Goal: Understand process/instructions: Learn how to perform a task or action

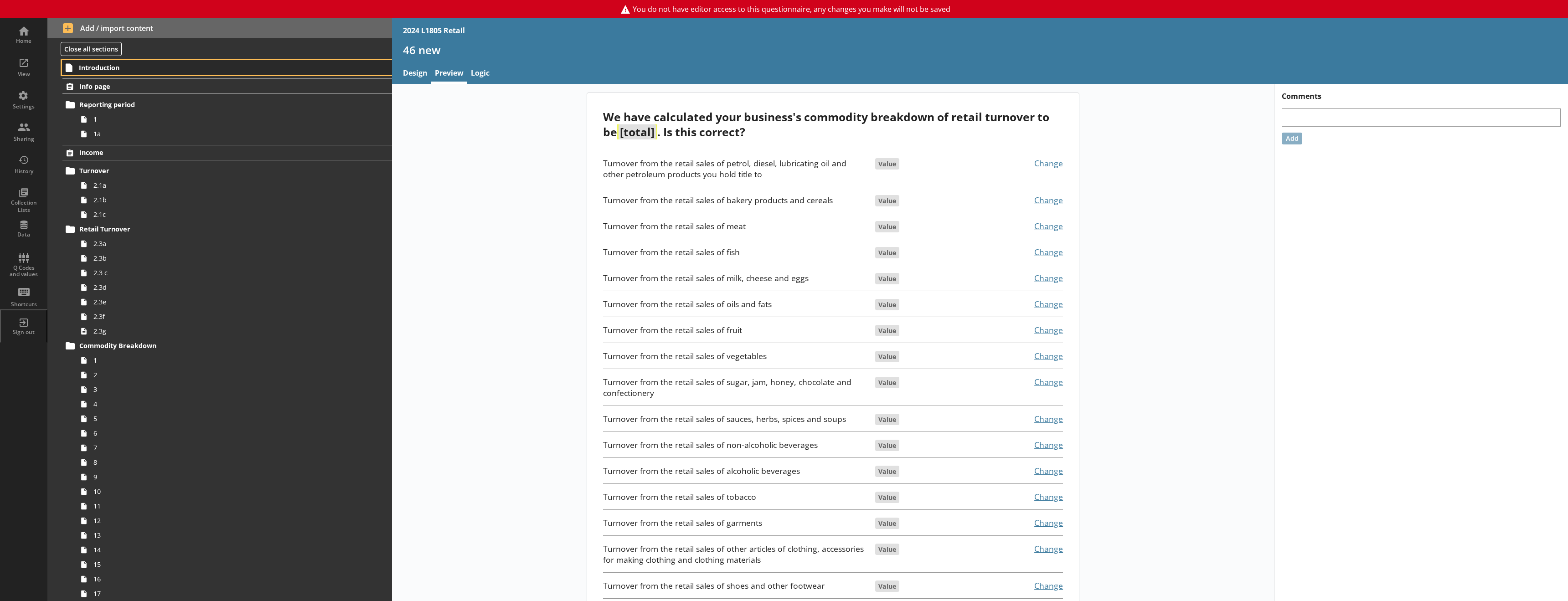
click at [98, 68] on span "Introduction" at bounding box center [200, 67] width 242 height 8
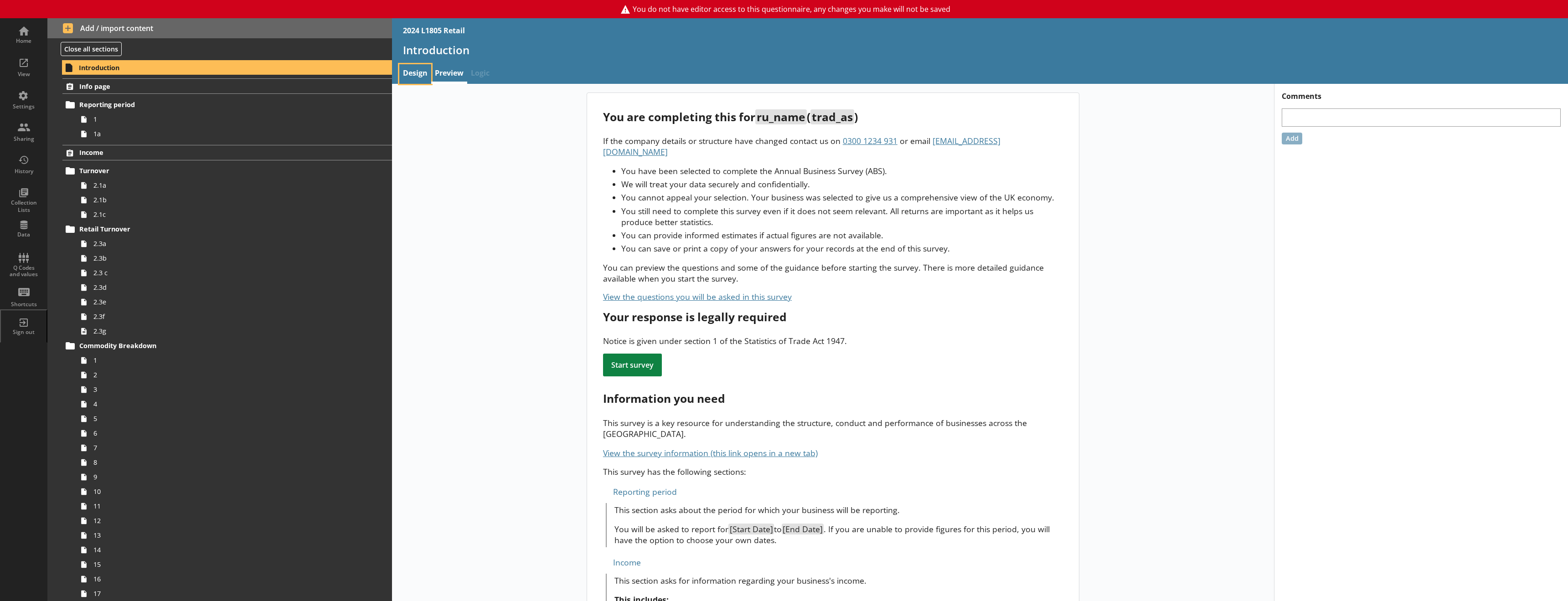
click at [415, 75] on link "Design" at bounding box center [415, 74] width 32 height 20
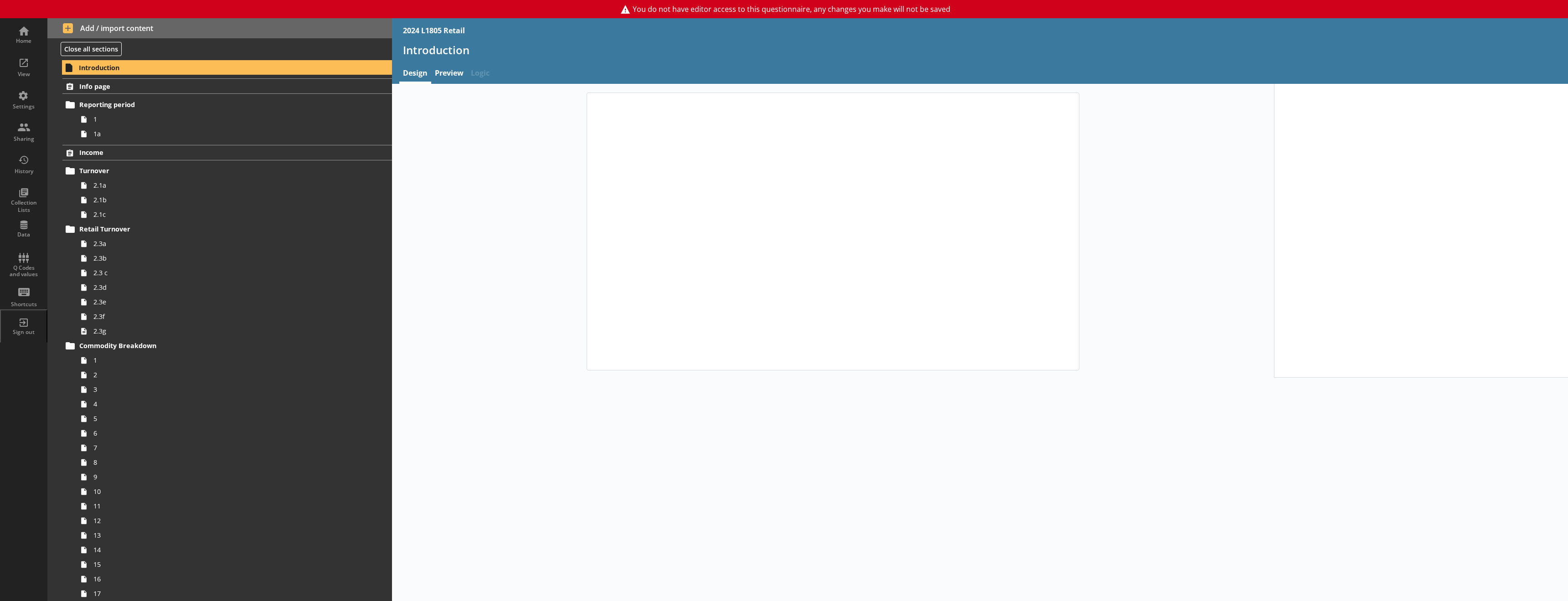
type textarea "x"
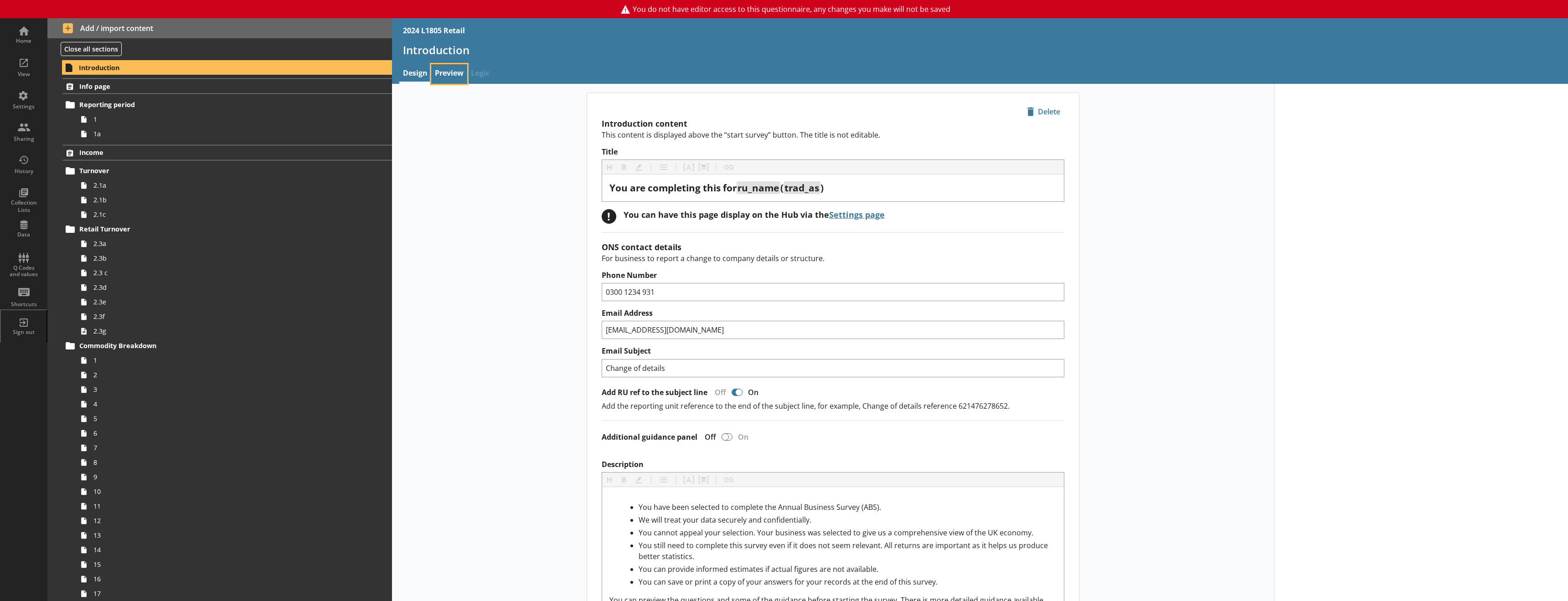
click at [448, 77] on link "Preview" at bounding box center [449, 74] width 36 height 20
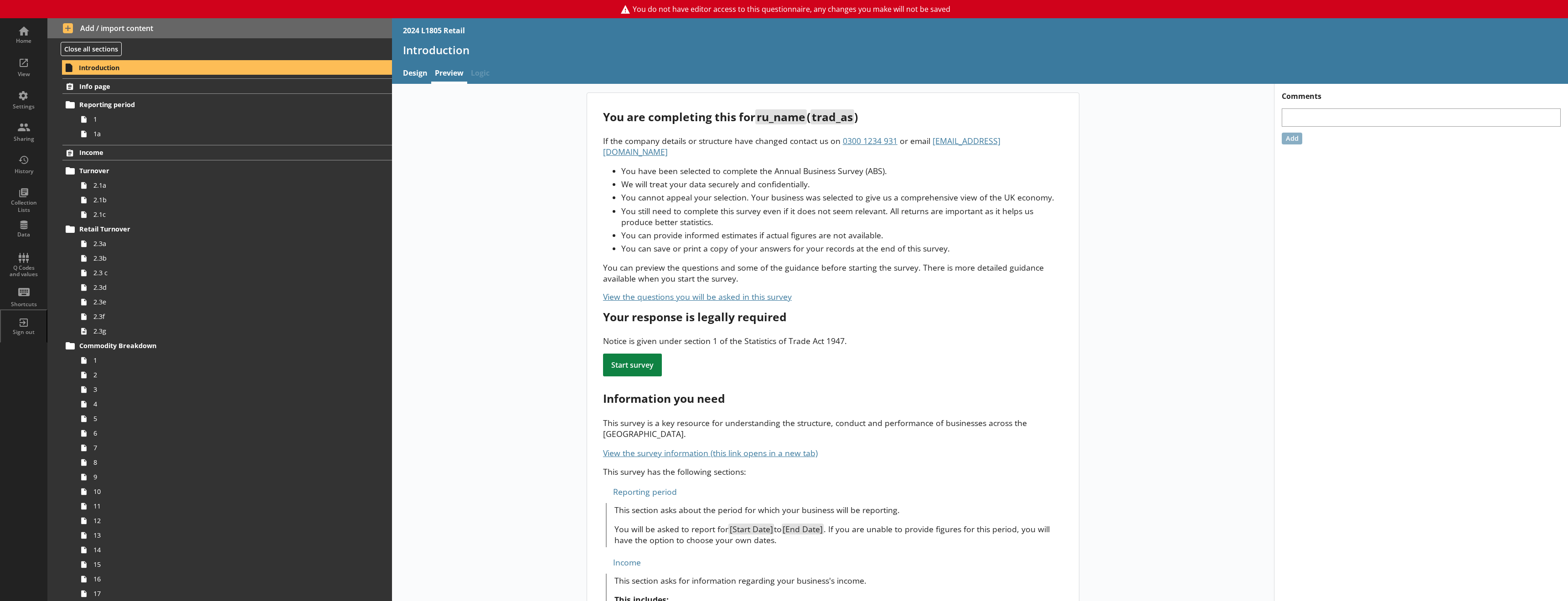
click at [629, 355] on div "Start survey" at bounding box center [632, 365] width 59 height 23
click at [608, 353] on div "Start survey" at bounding box center [632, 365] width 59 height 23
drag, startPoint x: 617, startPoint y: 355, endPoint x: 657, endPoint y: 355, distance: 40.0
click at [657, 355] on div "Start survey" at bounding box center [632, 365] width 59 height 23
click at [618, 356] on div "Start survey" at bounding box center [632, 365] width 59 height 23
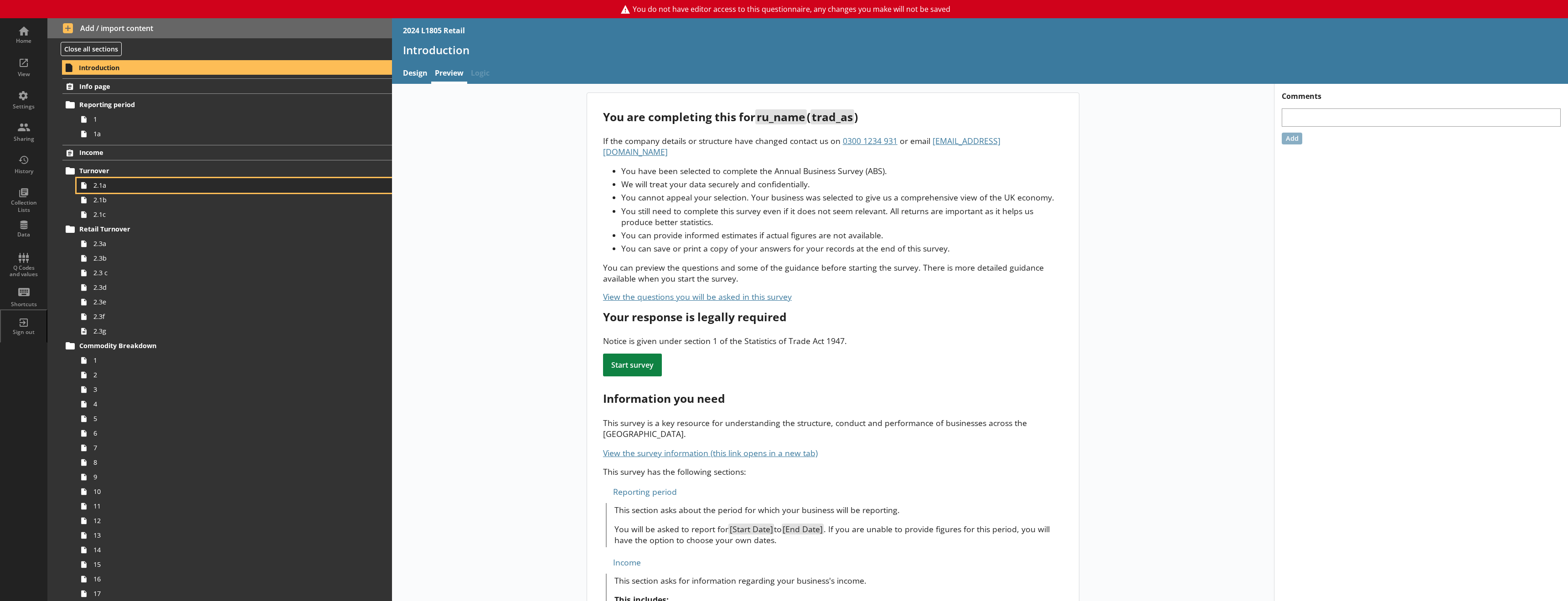
click at [114, 190] on span "2.1a" at bounding box center [210, 185] width 232 height 8
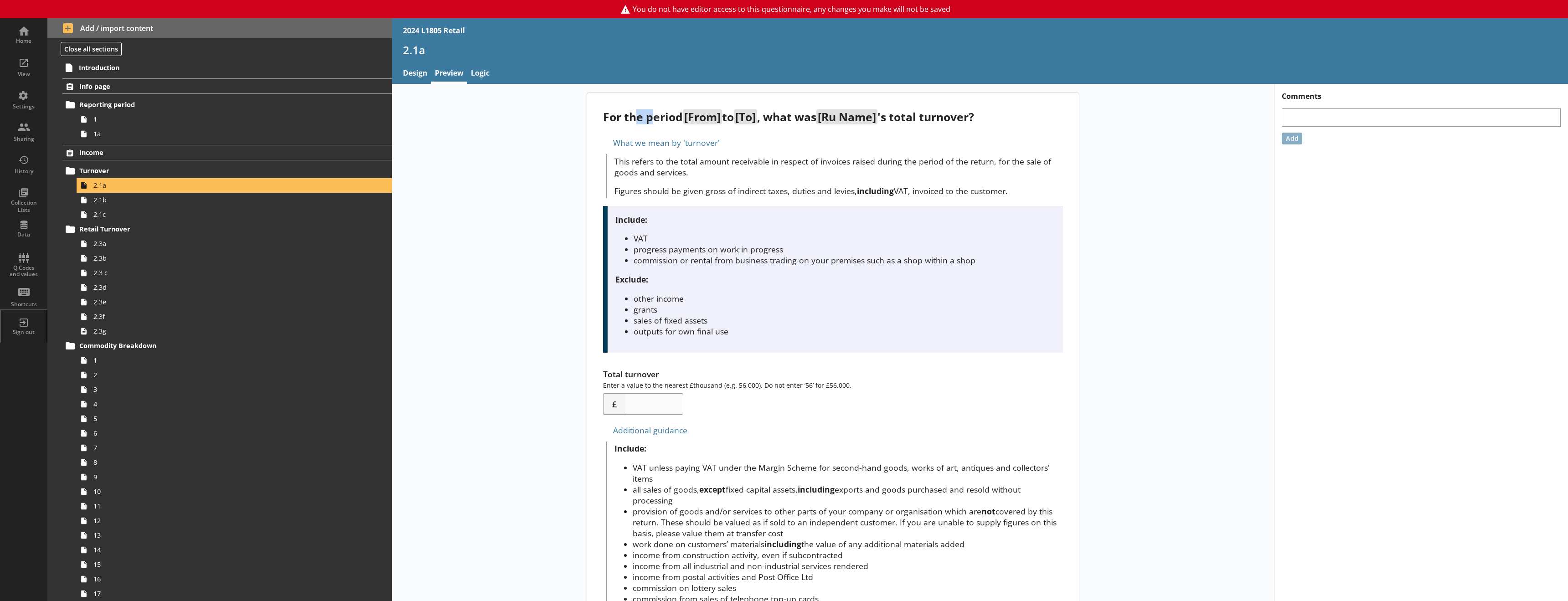
drag, startPoint x: 631, startPoint y: 117, endPoint x: 691, endPoint y: 116, distance: 60.0
click at [652, 116] on div "For the period [From] to [To] , what was [Ru Name] 's total turnover?" at bounding box center [834, 117] width 460 height 15
click at [692, 117] on span "[From]" at bounding box center [702, 117] width 39 height 15
drag, startPoint x: 831, startPoint y: 114, endPoint x: 912, endPoint y: 114, distance: 81.0
click at [912, 114] on div "For the period [From] to [To] , what was [Ru Name] 's total turnover?" at bounding box center [834, 117] width 460 height 15
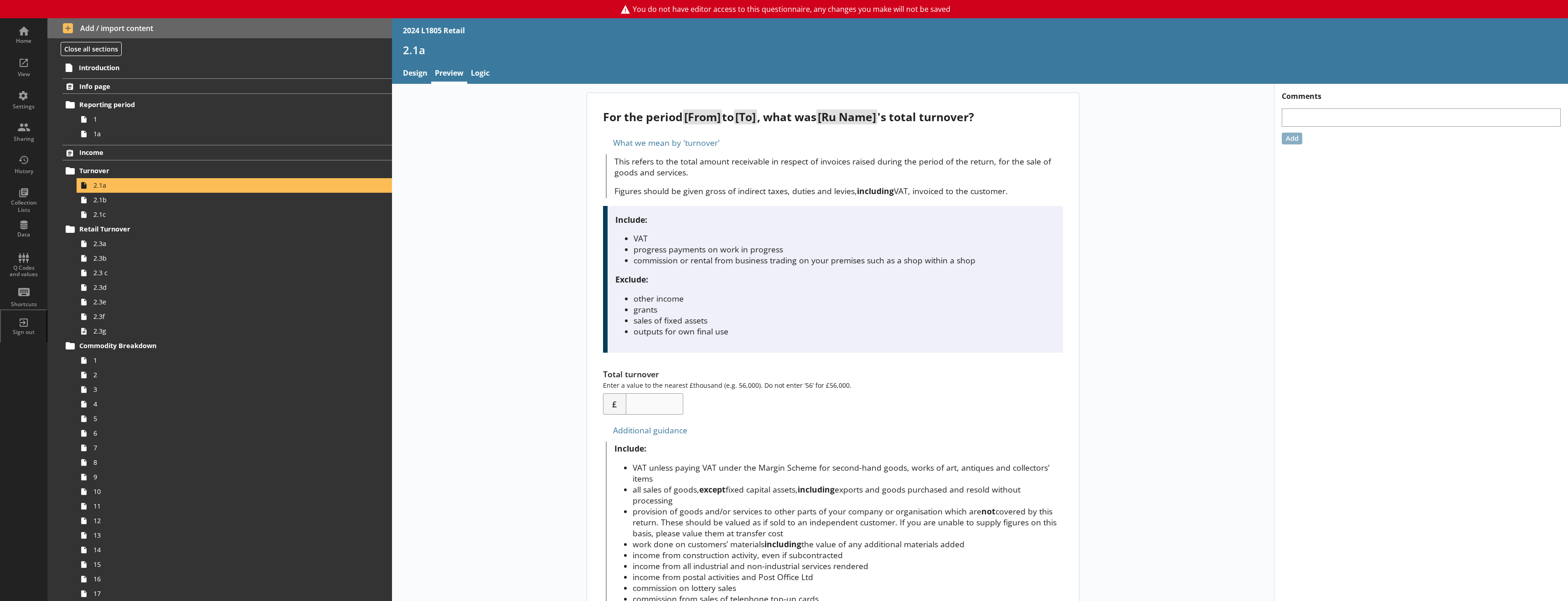
click at [846, 246] on li "progress payments on work in progress" at bounding box center [844, 249] width 421 height 11
click at [126, 203] on span "2.1b" at bounding box center [210, 200] width 232 height 8
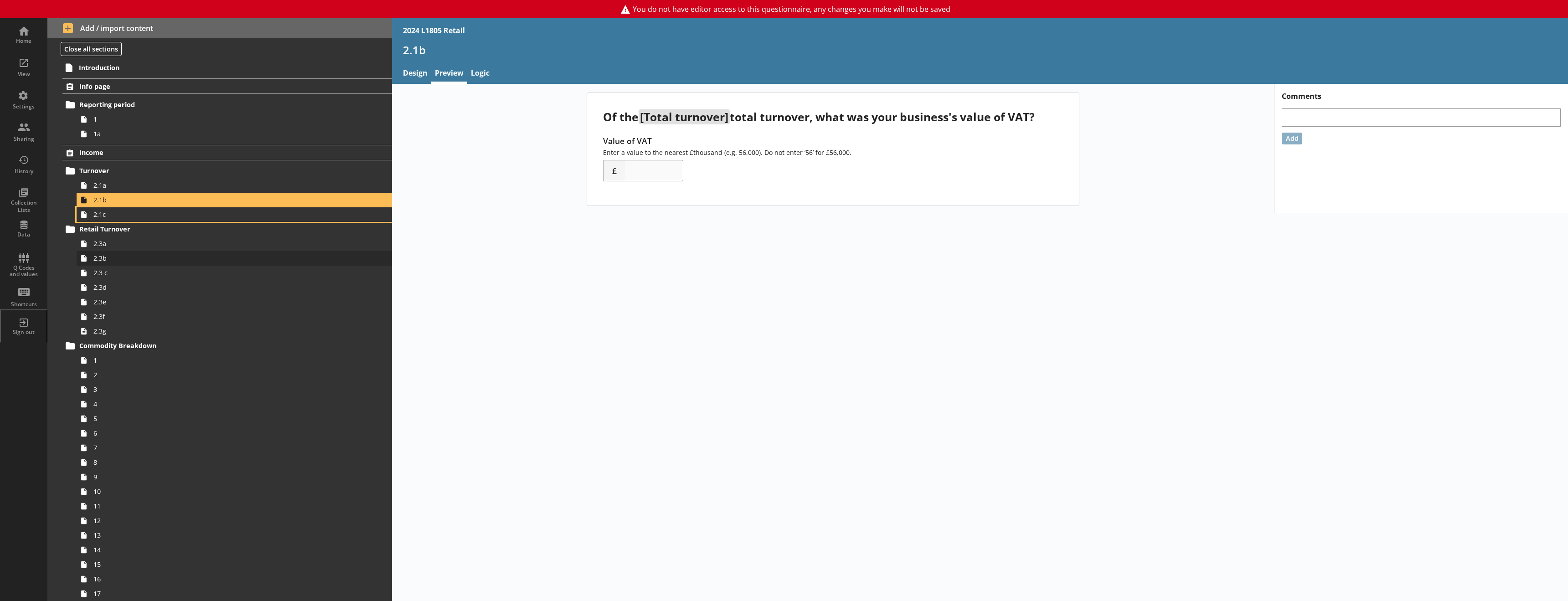
drag, startPoint x: 118, startPoint y: 217, endPoint x: 117, endPoint y: 259, distance: 42.0
click at [118, 217] on span "2.1c" at bounding box center [210, 214] width 232 height 8
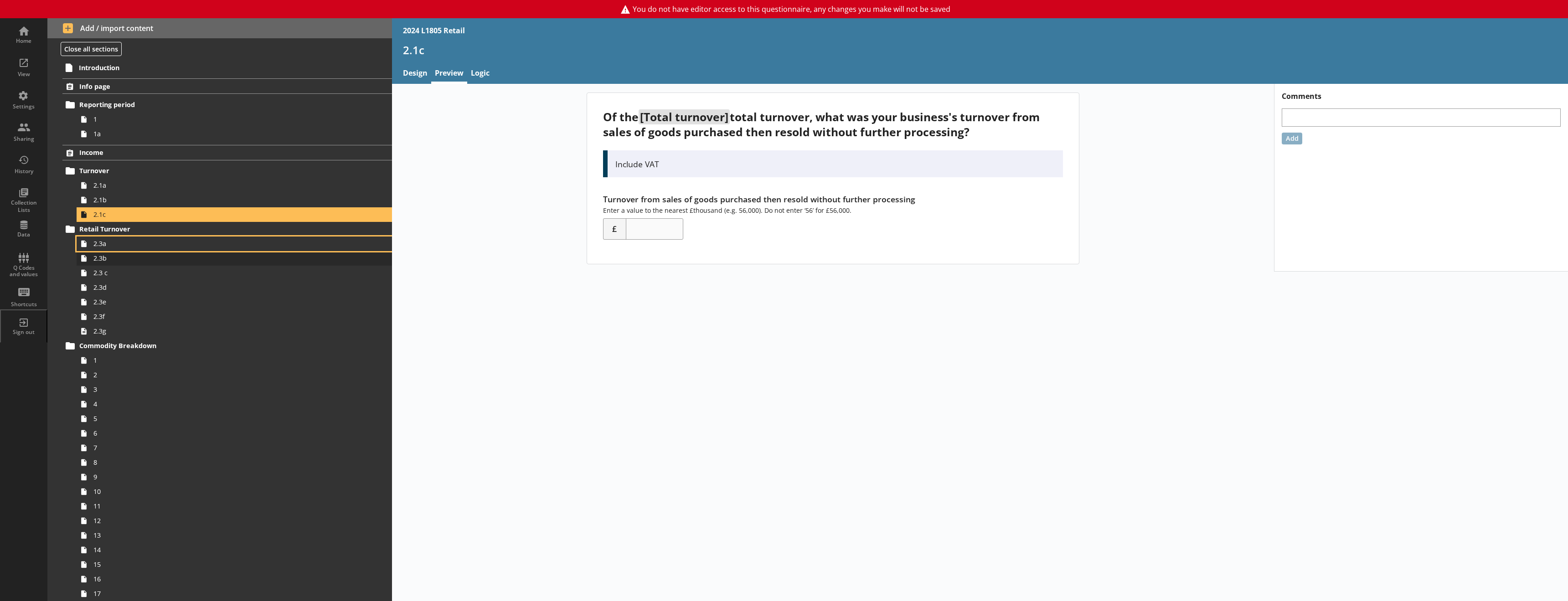
drag, startPoint x: 117, startPoint y: 247, endPoint x: 115, endPoint y: 264, distance: 17.1
click at [117, 247] on span "2.3a" at bounding box center [210, 243] width 232 height 8
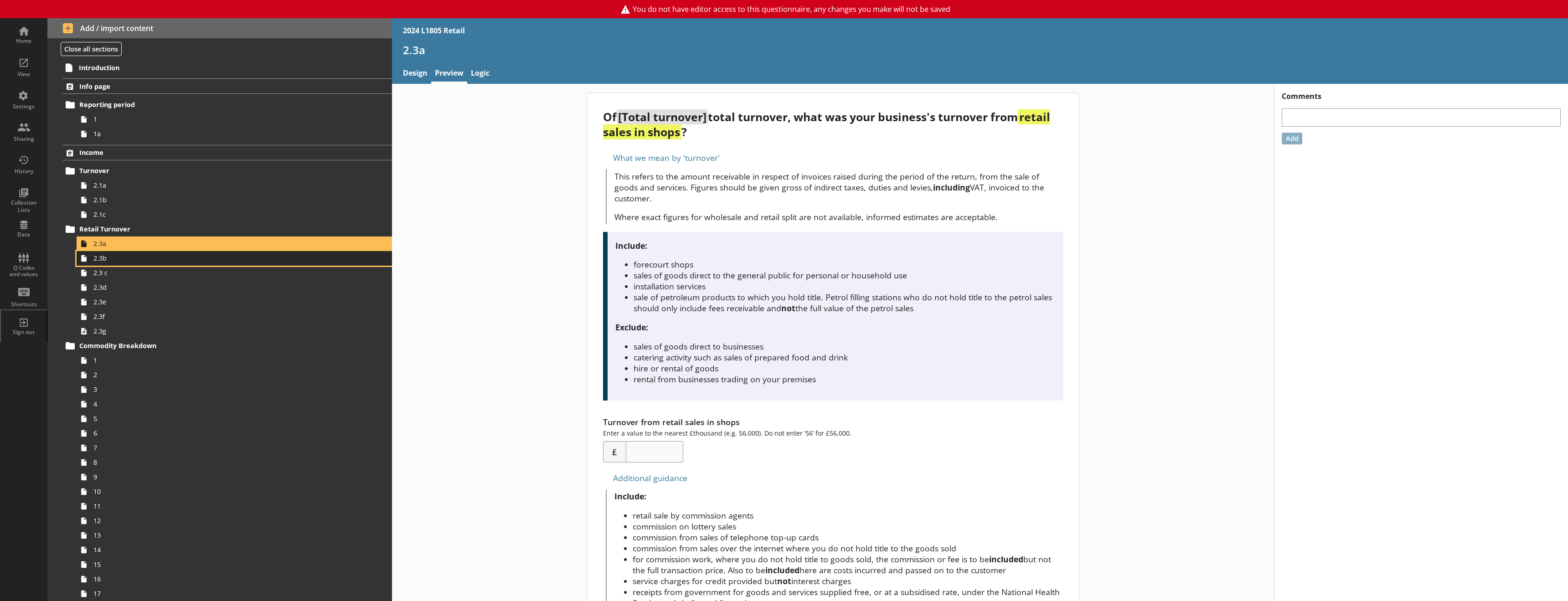
click at [115, 264] on link "2.3b" at bounding box center [235, 258] width 315 height 14
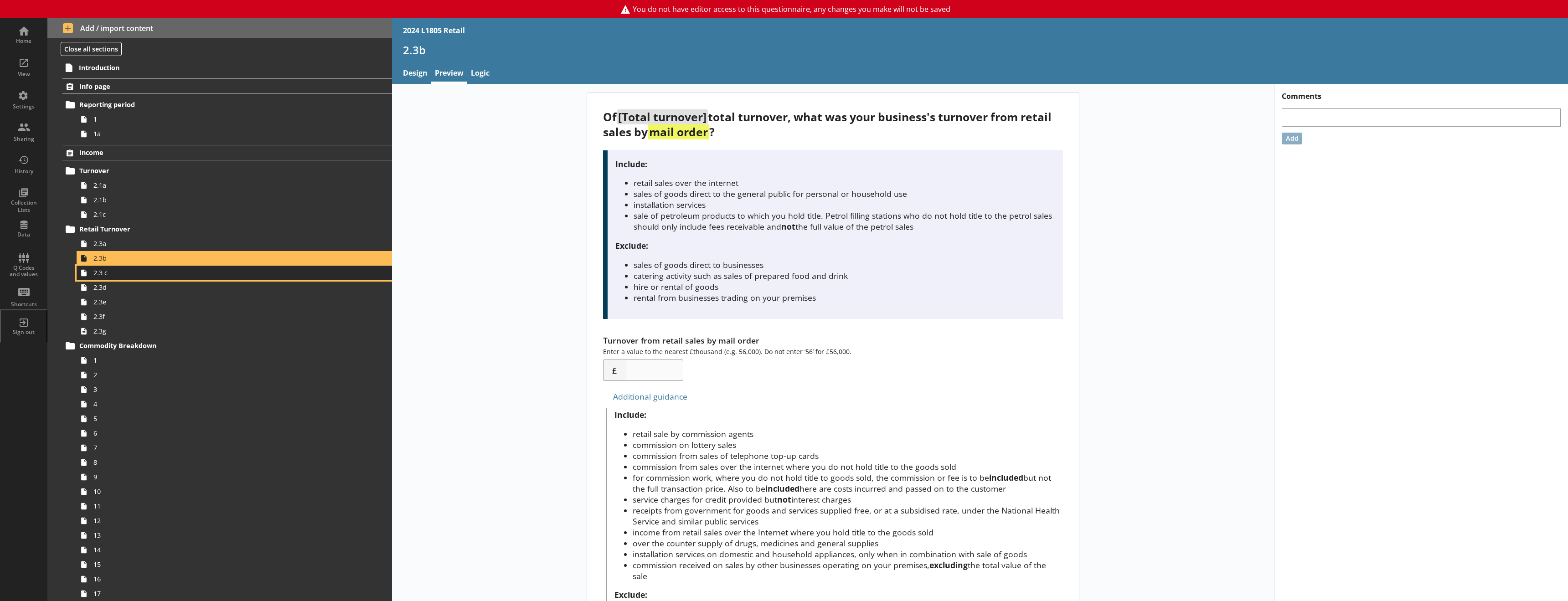
click at [117, 274] on span "2.3 c" at bounding box center [210, 272] width 232 height 8
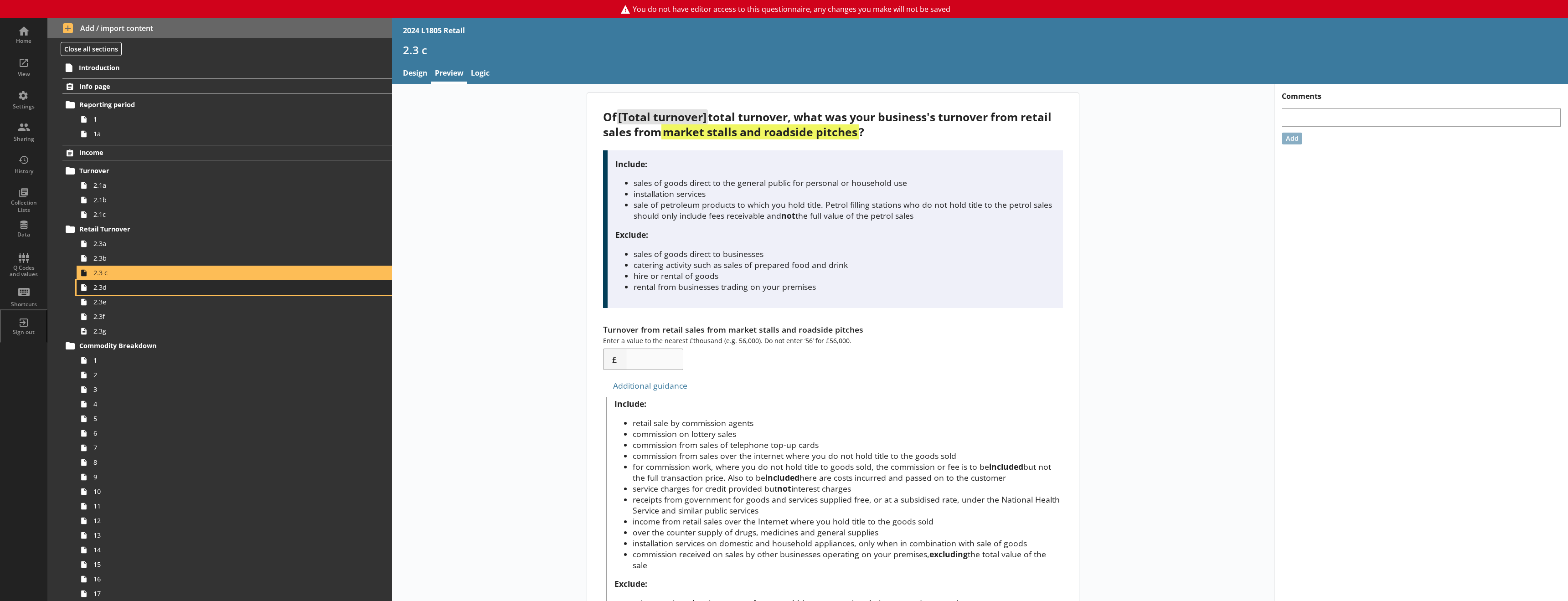
click at [104, 289] on span "2.3d" at bounding box center [210, 287] width 232 height 8
